Goal: Task Accomplishment & Management: Complete application form

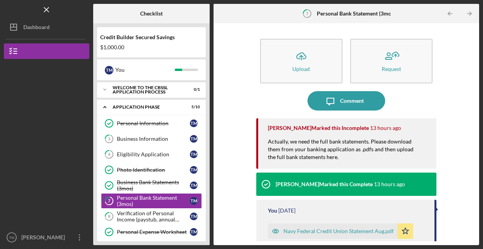
scroll to position [87, 0]
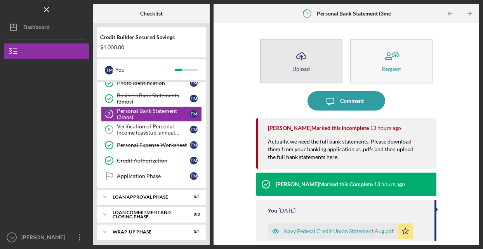
click at [310, 66] on button "Icon/Upload Upload" at bounding box center [301, 61] width 82 height 45
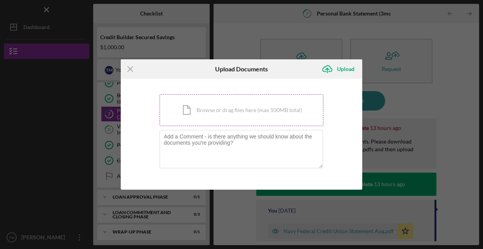
click at [231, 111] on div "Icon/Document Browse or drag files here (max 100MB total) Tap to choose files o…" at bounding box center [241, 110] width 164 height 32
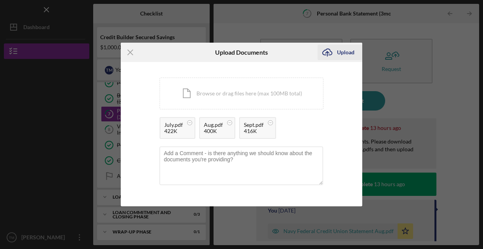
click at [339, 51] on div "Upload" at bounding box center [345, 53] width 17 height 16
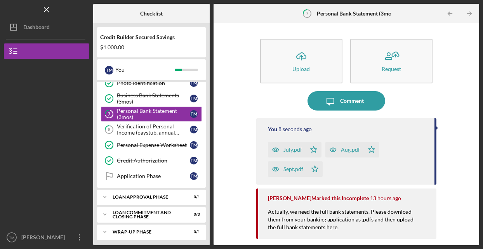
scroll to position [19, 0]
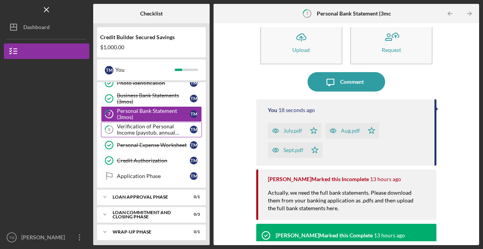
click at [125, 129] on div "Verification of Personal Income (paystub, annual benefits letter, etc)" at bounding box center [153, 129] width 73 height 12
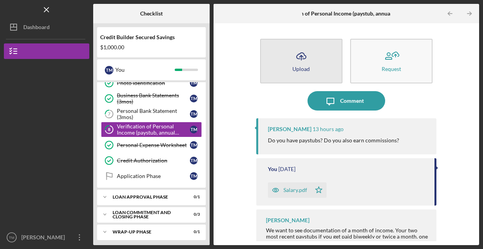
click at [300, 66] on div "Upload" at bounding box center [300, 69] width 17 height 6
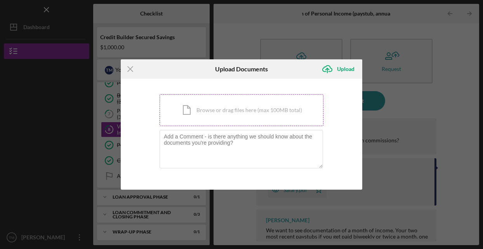
click at [233, 114] on div "Icon/Document Browse or drag files here (max 100MB total) Tap to choose files o…" at bounding box center [241, 110] width 164 height 32
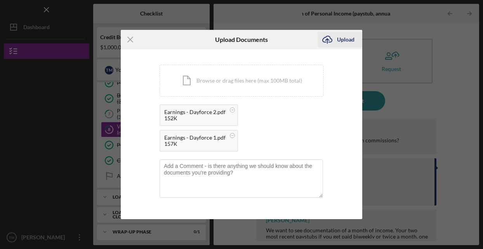
click at [348, 47] on div "Upload" at bounding box center [345, 40] width 17 height 16
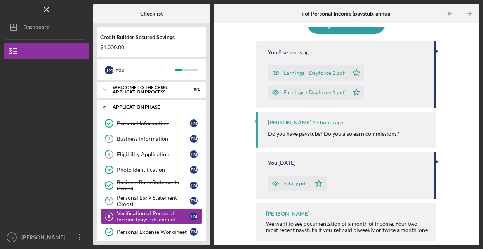
click at [128, 109] on div "Application Phase" at bounding box center [154, 107] width 83 height 5
